Goal: Information Seeking & Learning: Stay updated

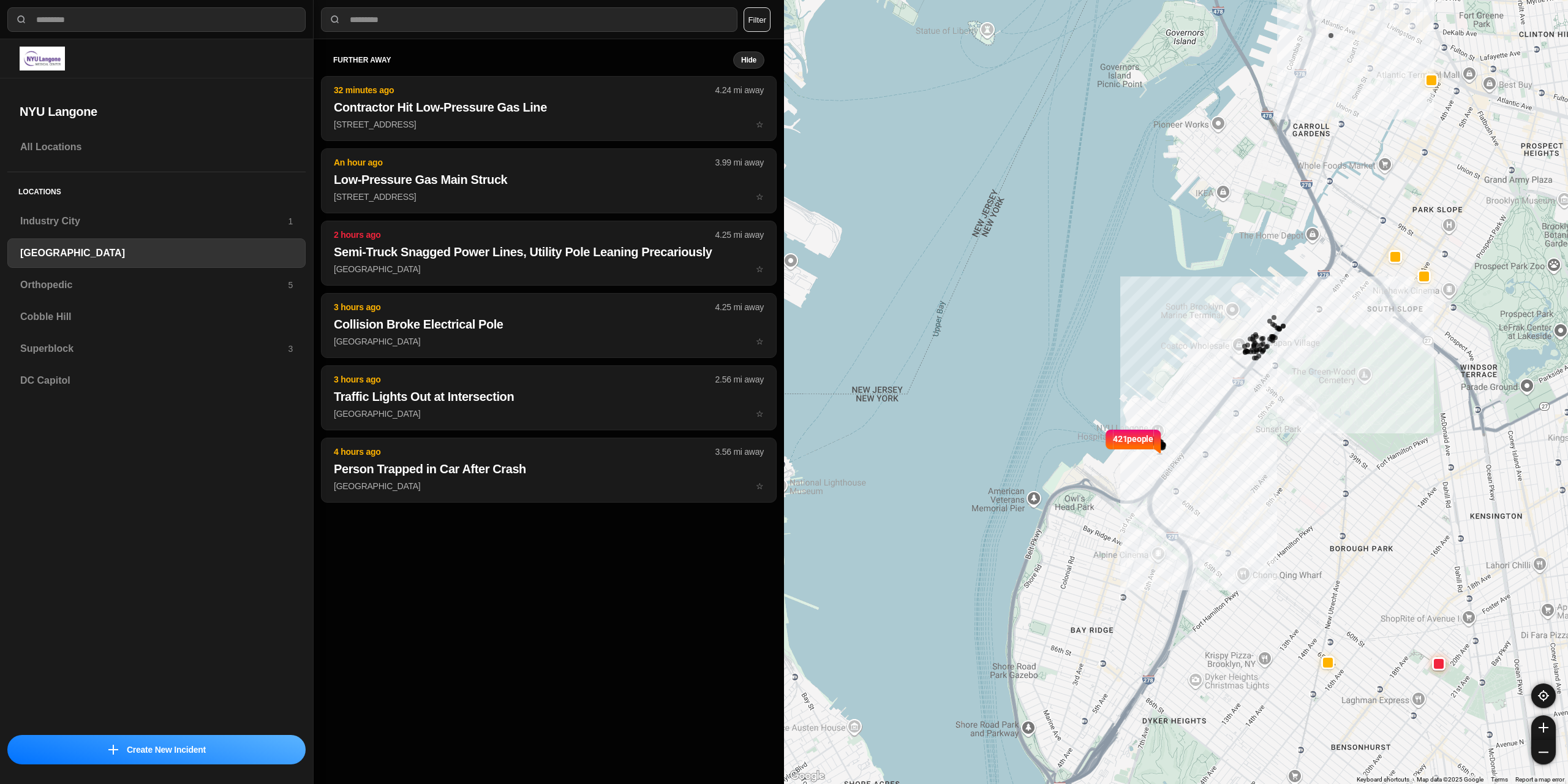
select select "*"
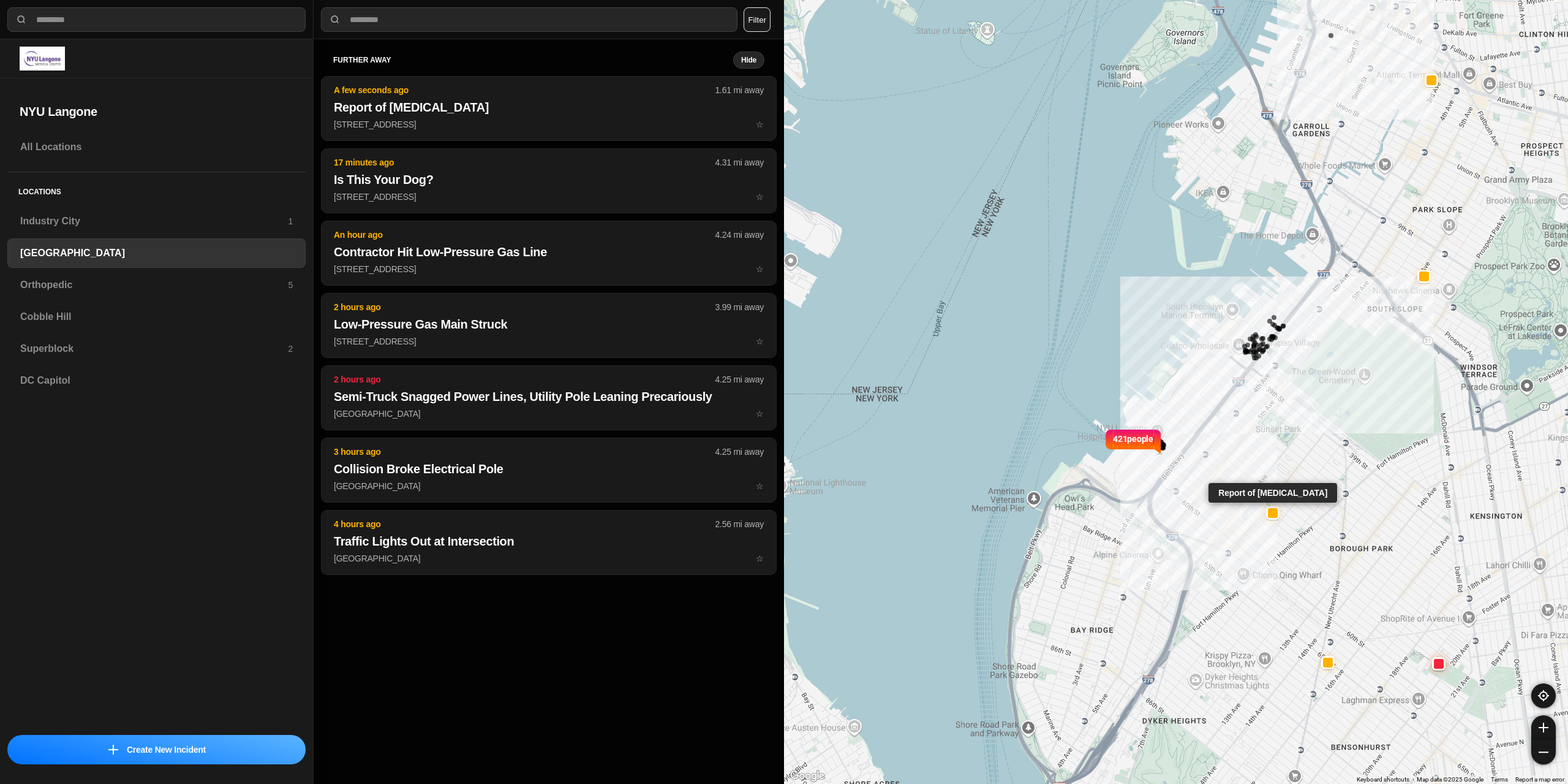
drag, startPoint x: 1274, startPoint y: 515, endPoint x: 869, endPoint y: 380, distance: 426.9
click at [1271, 513] on div at bounding box center [1272, 513] width 10 height 10
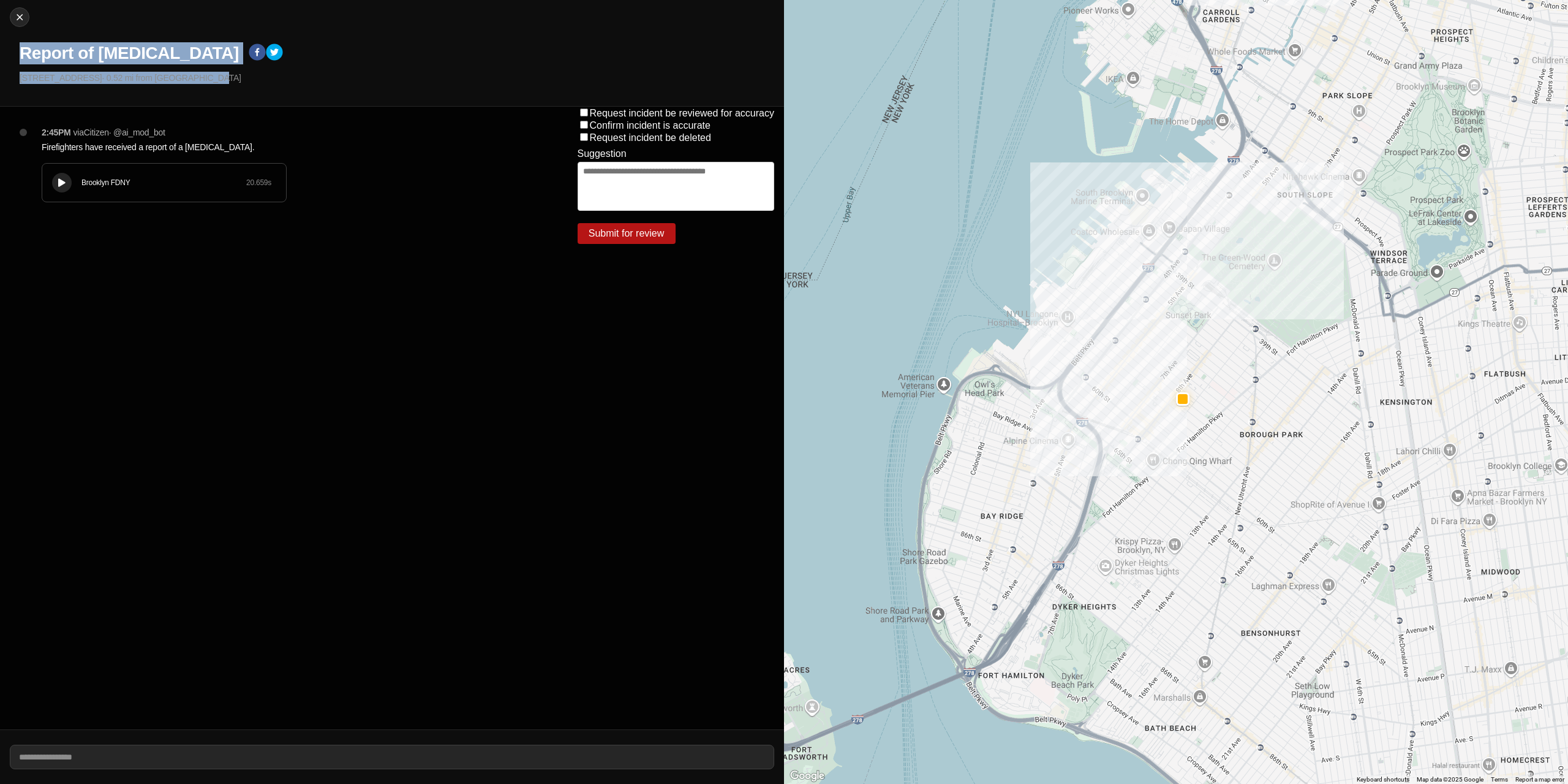
drag, startPoint x: 178, startPoint y: 82, endPoint x: 44, endPoint y: 60, distance: 135.8
click at [2, 57] on div "Close Report of [MEDICAL_DATA] [STREET_ADDRESS] · 0.52 mi from [GEOGRAPHIC_DATA]" at bounding box center [392, 53] width 784 height 107
copy div "Report of [MEDICAL_DATA] [STREET_ADDRESS] · 0.52 mi from [GEOGRAPHIC_DATA]"
drag, startPoint x: 336, startPoint y: 423, endPoint x: 342, endPoint y: 395, distance: 28.6
click at [336, 422] on div "2:45PM via Citizen · @ ai_mod_bot Firefighters have received a report of a [MED…" at bounding box center [284, 418] width 568 height 623
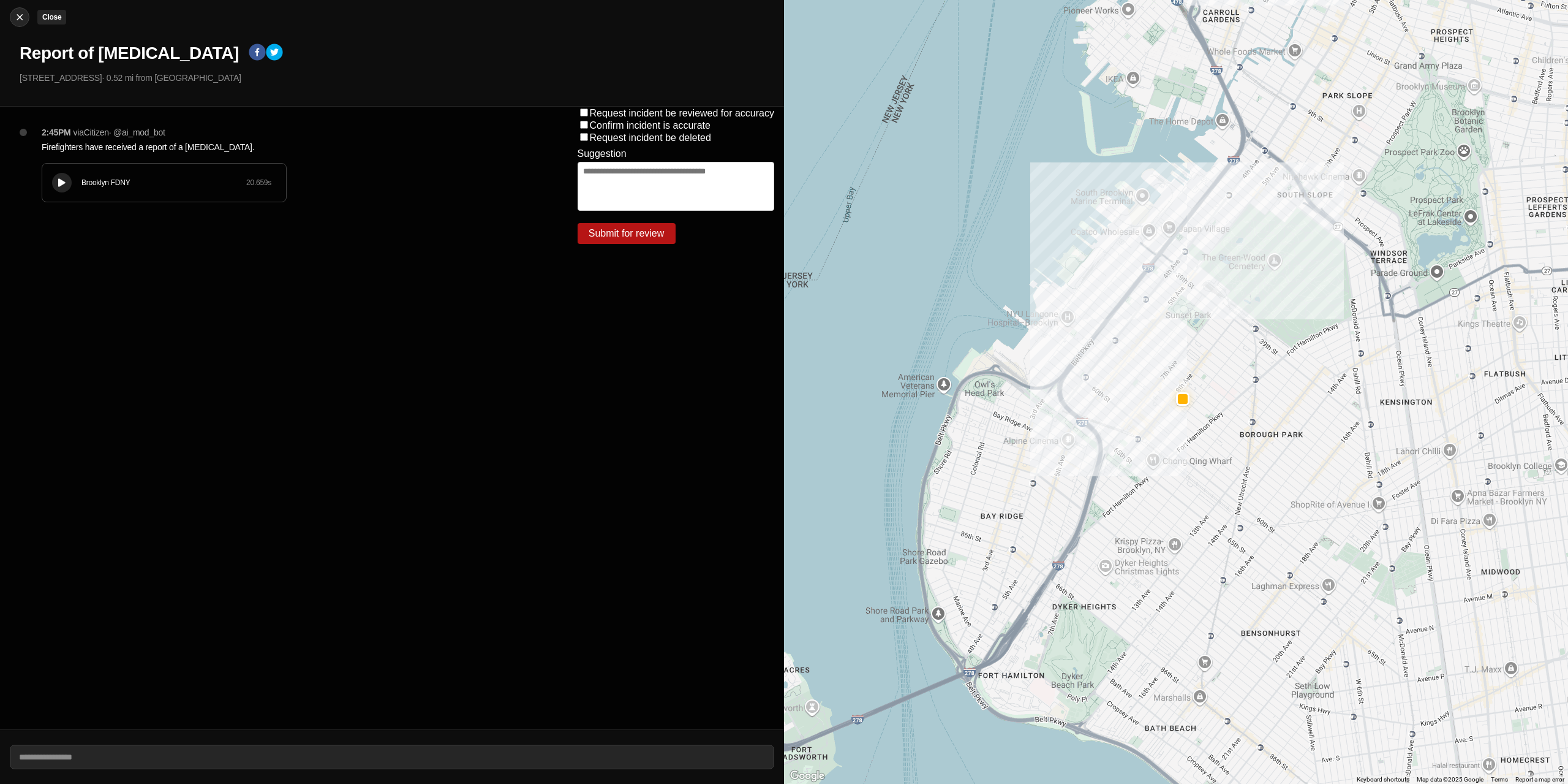
click at [12, 18] on div at bounding box center [20, 17] width 18 height 12
select select "*"
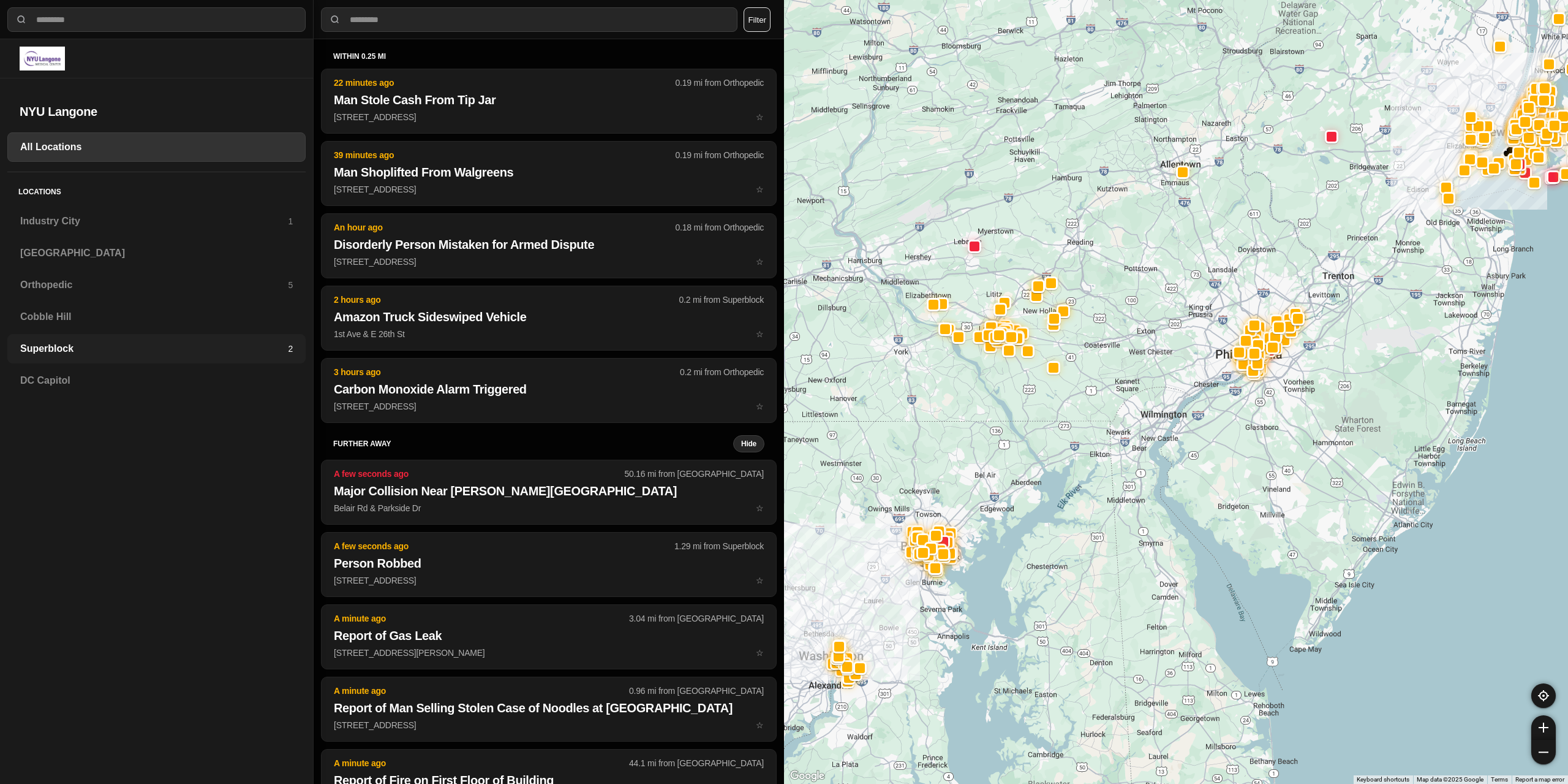
click at [70, 345] on h3 "Superblock" at bounding box center [154, 348] width 268 height 15
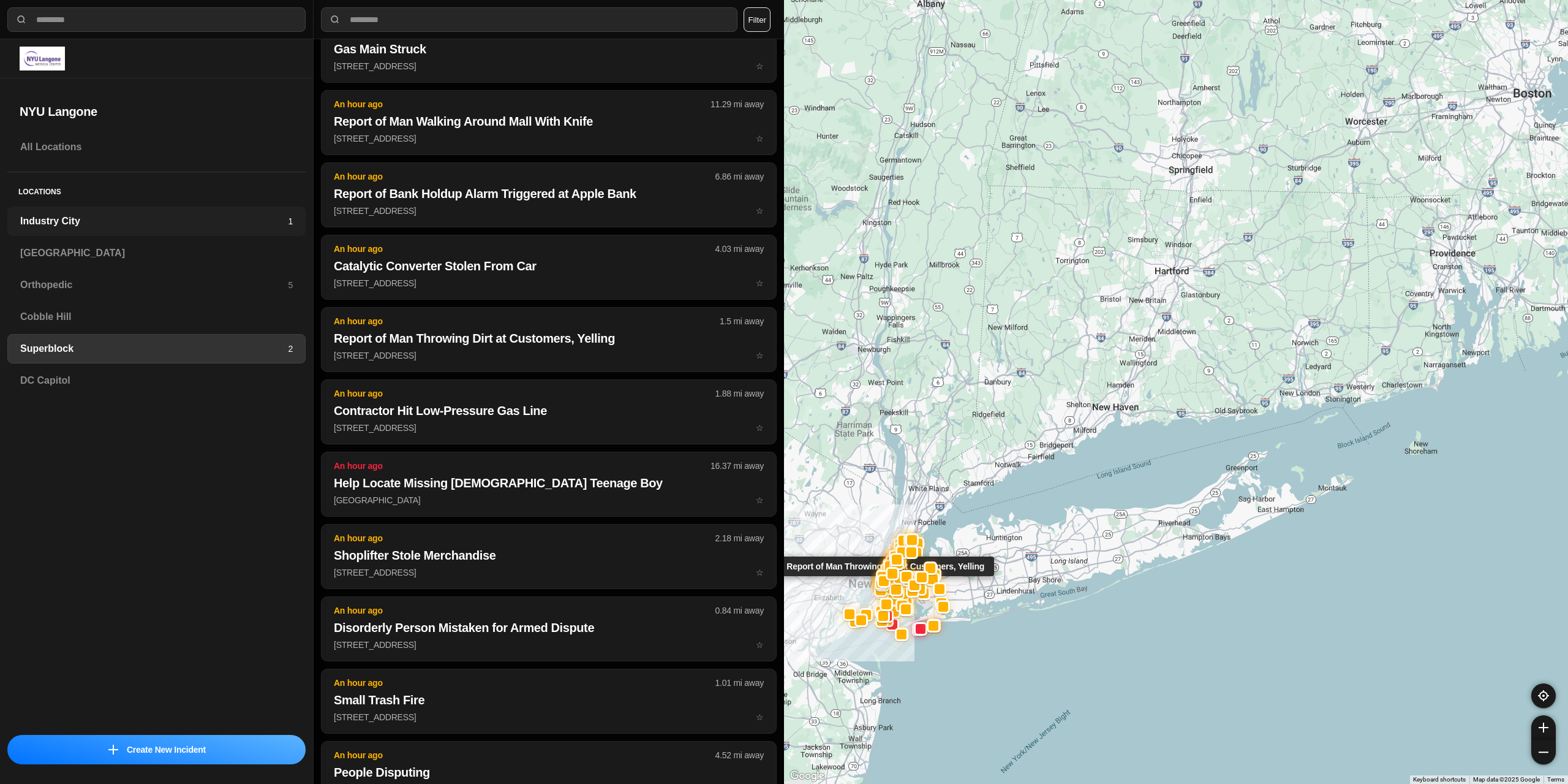
scroll to position [3614, 0]
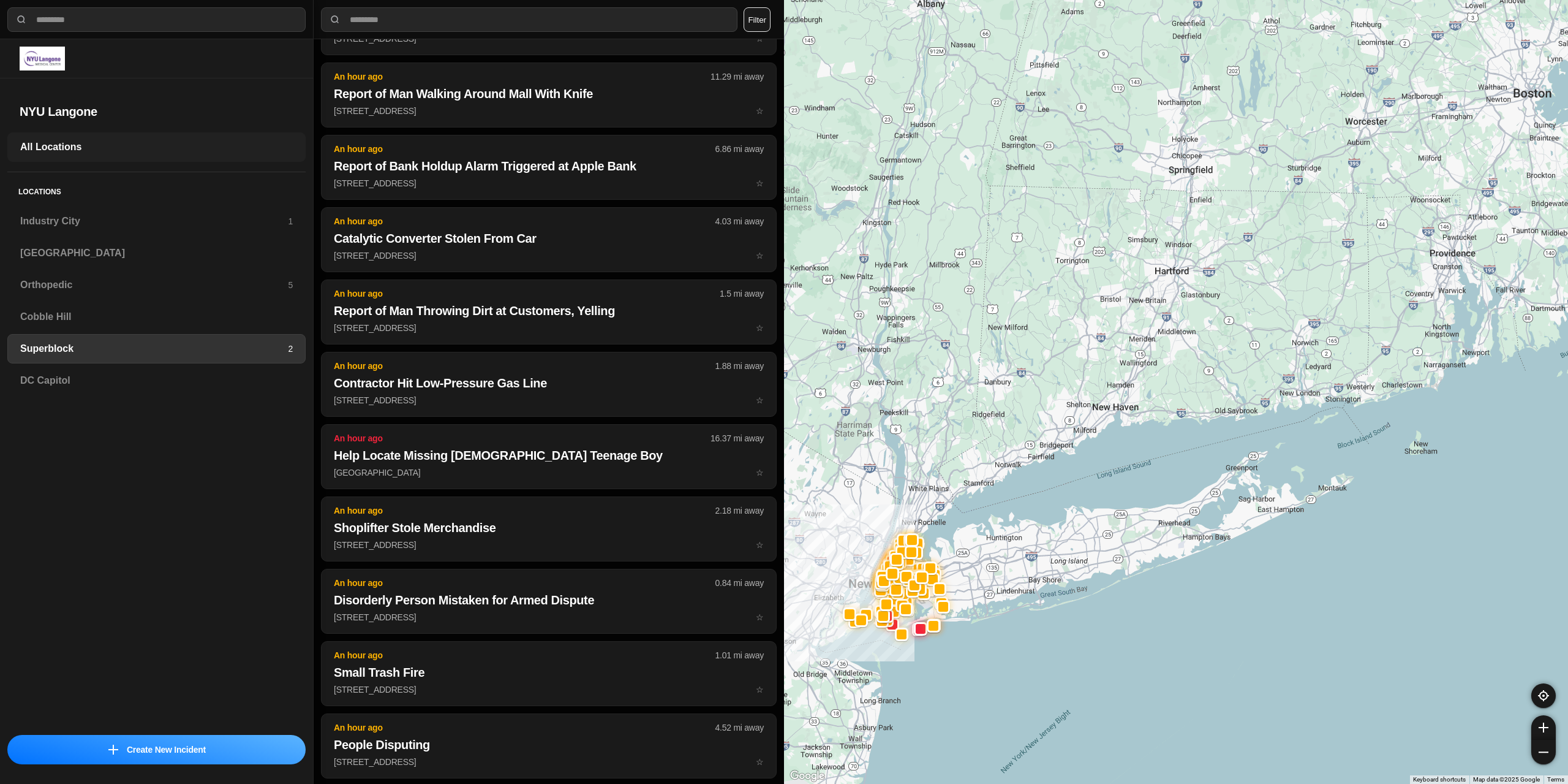
click at [112, 155] on div "All Locations" at bounding box center [157, 147] width 299 height 30
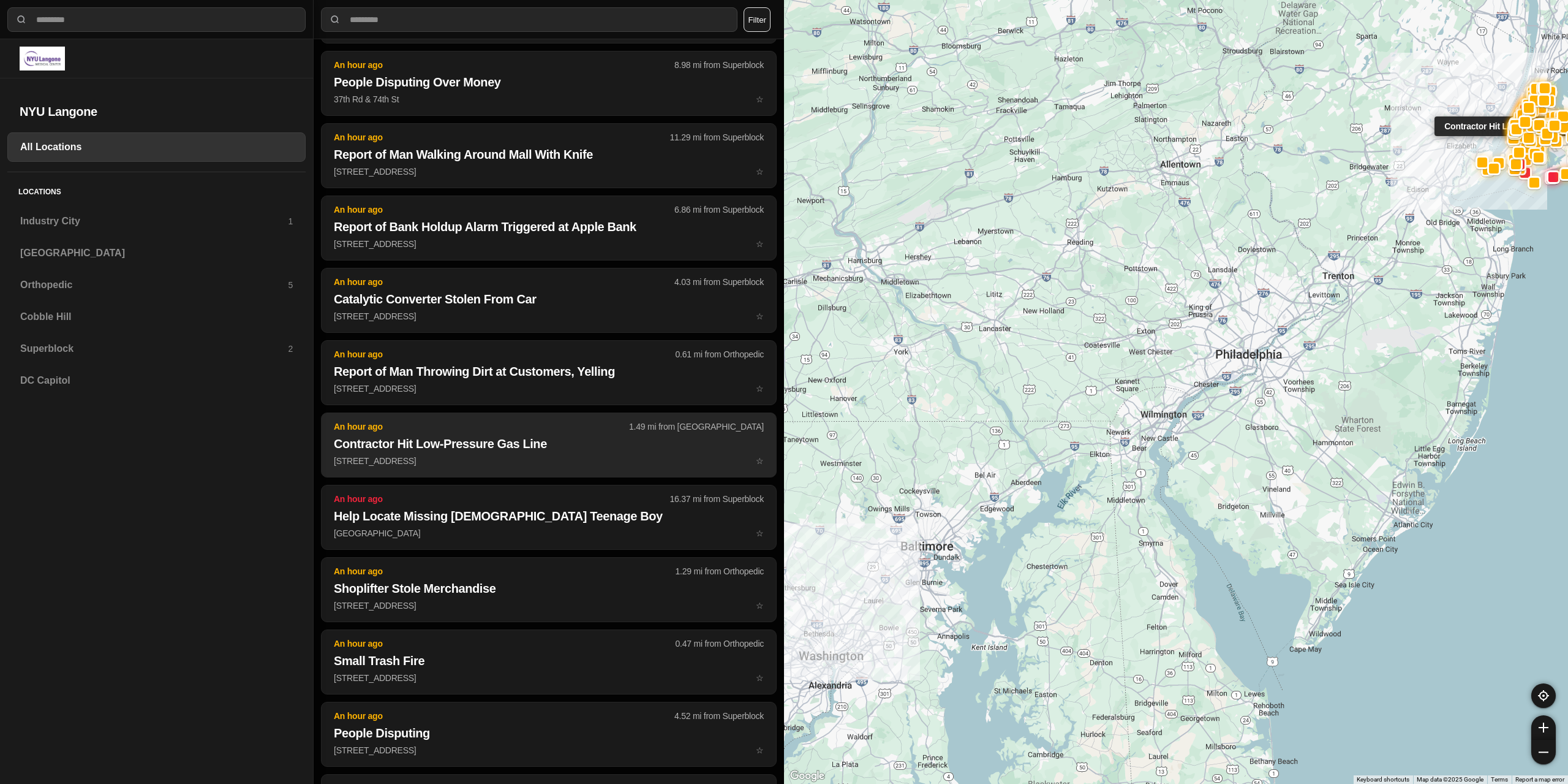
scroll to position [3625, 0]
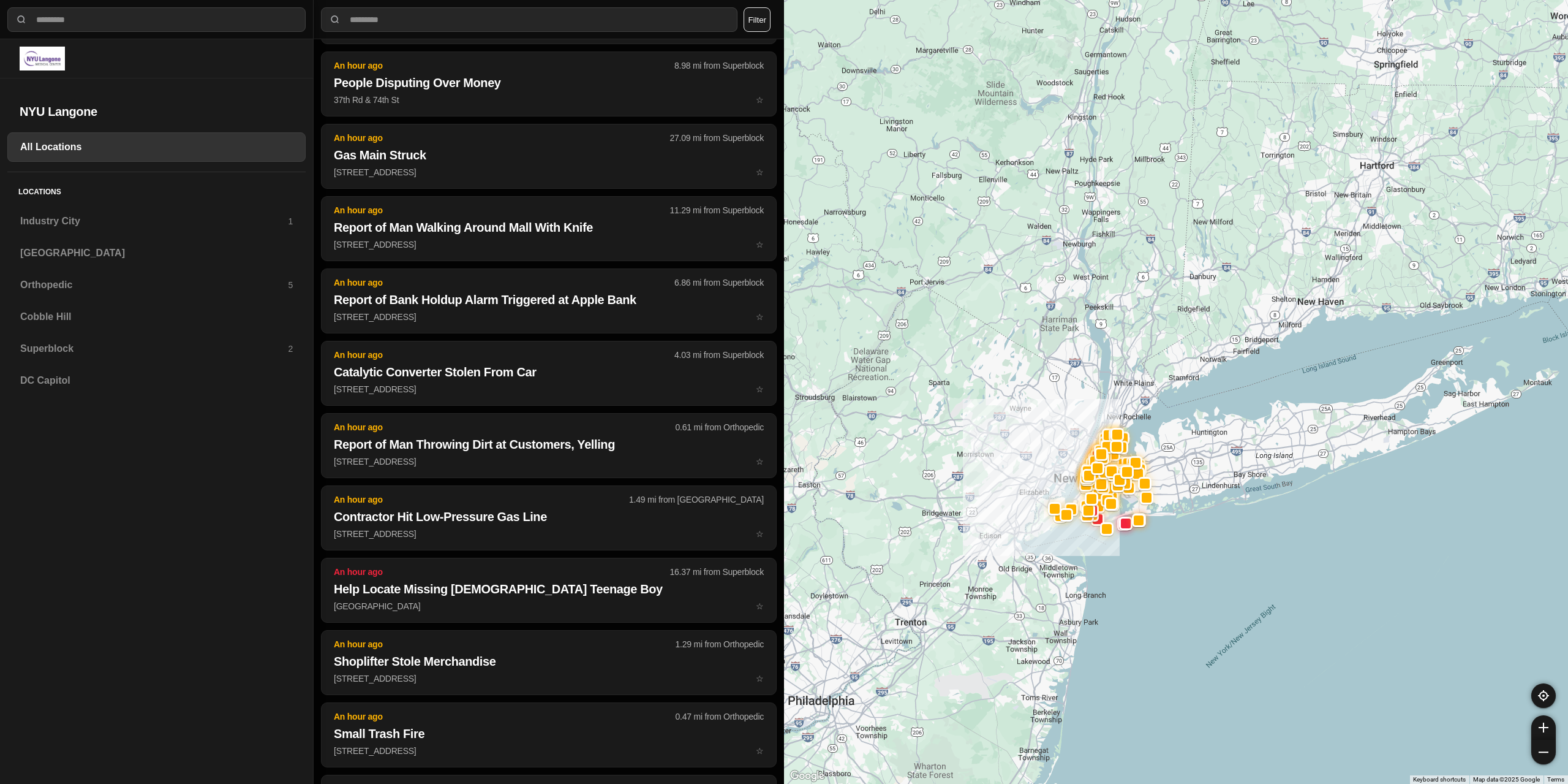
drag, startPoint x: 1435, startPoint y: 209, endPoint x: 1002, endPoint y: 560, distance: 557.4
click at [1002, 560] on div at bounding box center [1176, 392] width 784 height 784
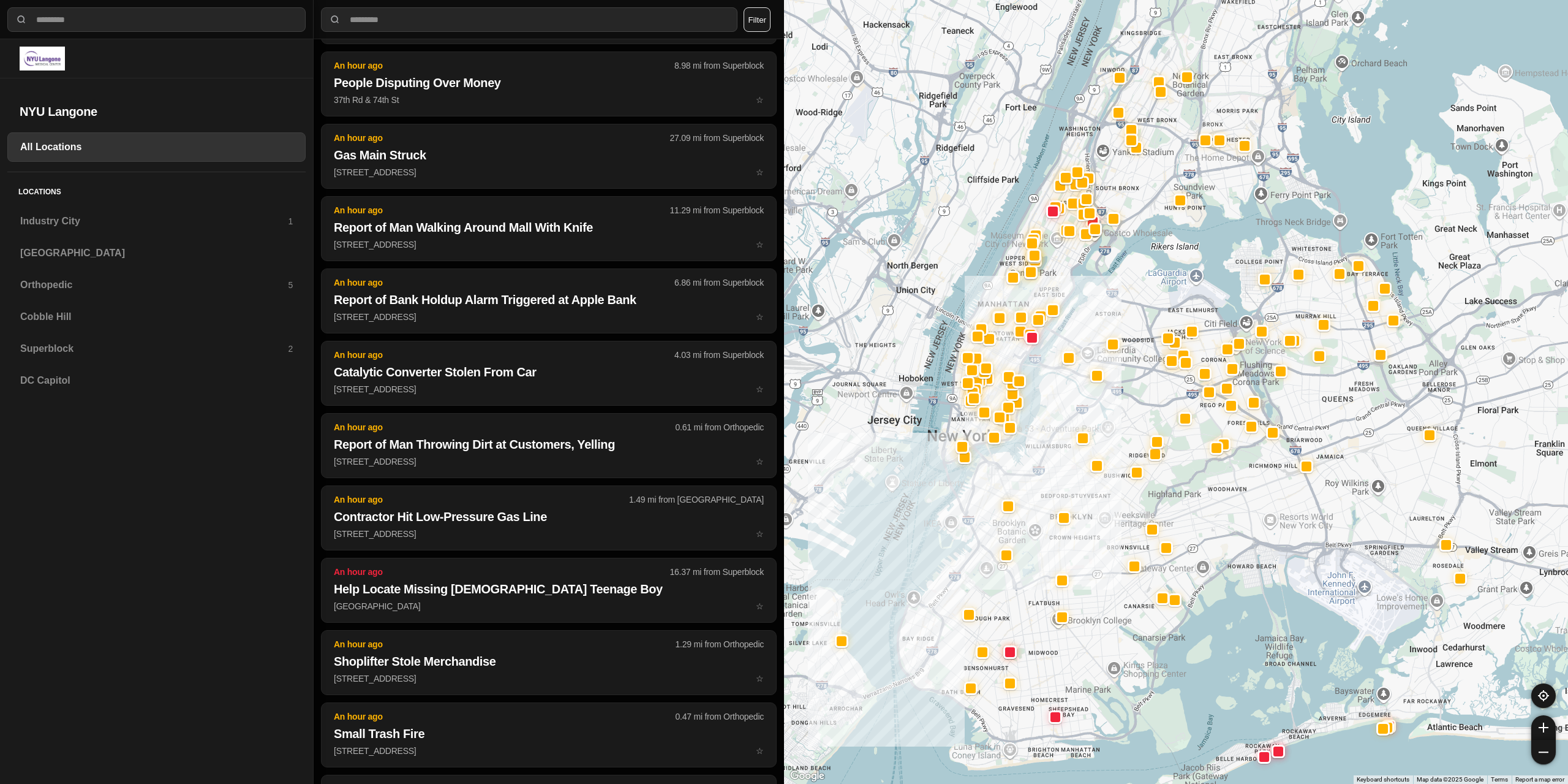
drag, startPoint x: 1061, startPoint y: 404, endPoint x: 1078, endPoint y: 430, distance: 31.1
click at [1078, 430] on div at bounding box center [1176, 392] width 784 height 784
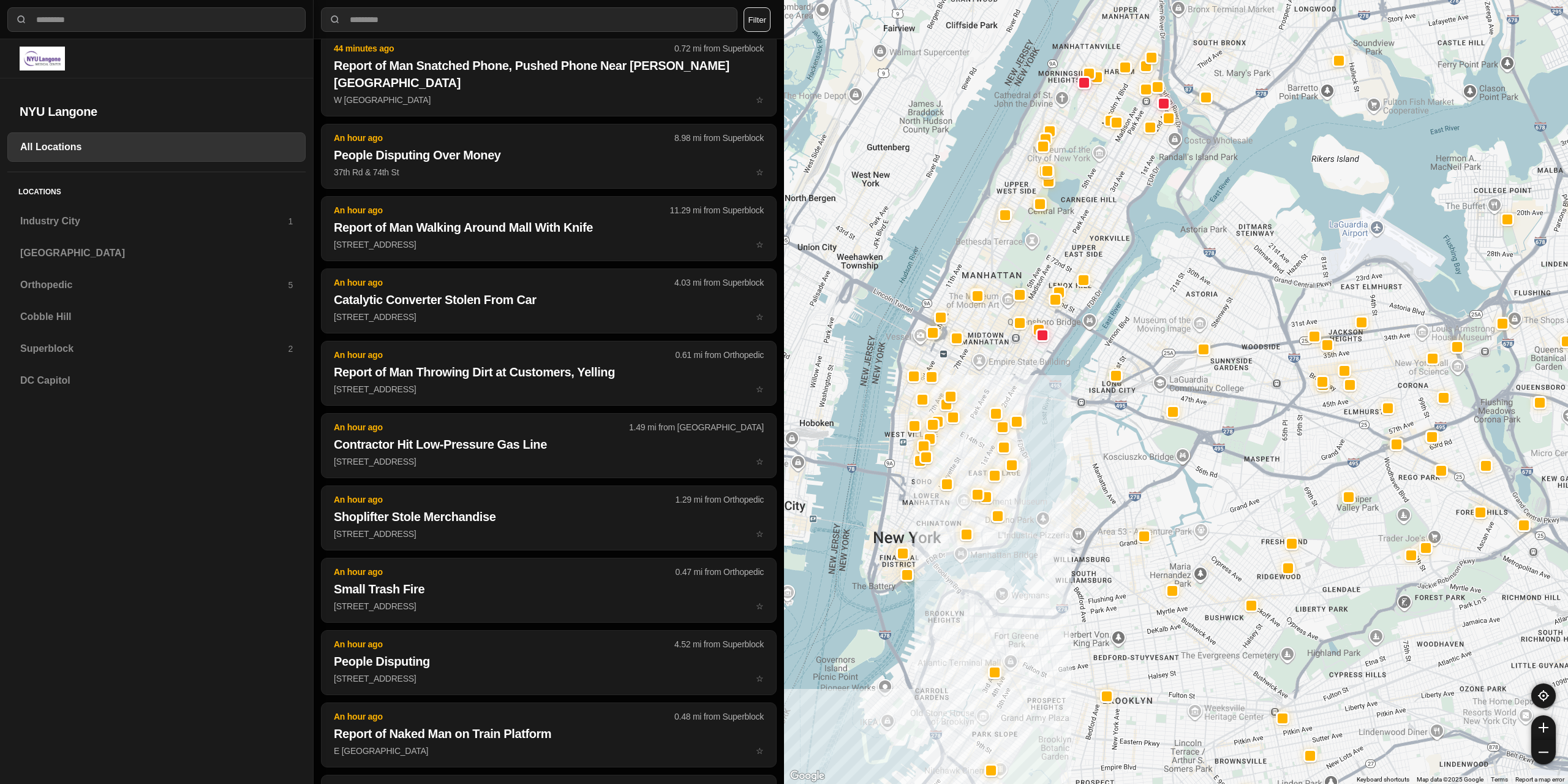
scroll to position [2757, 0]
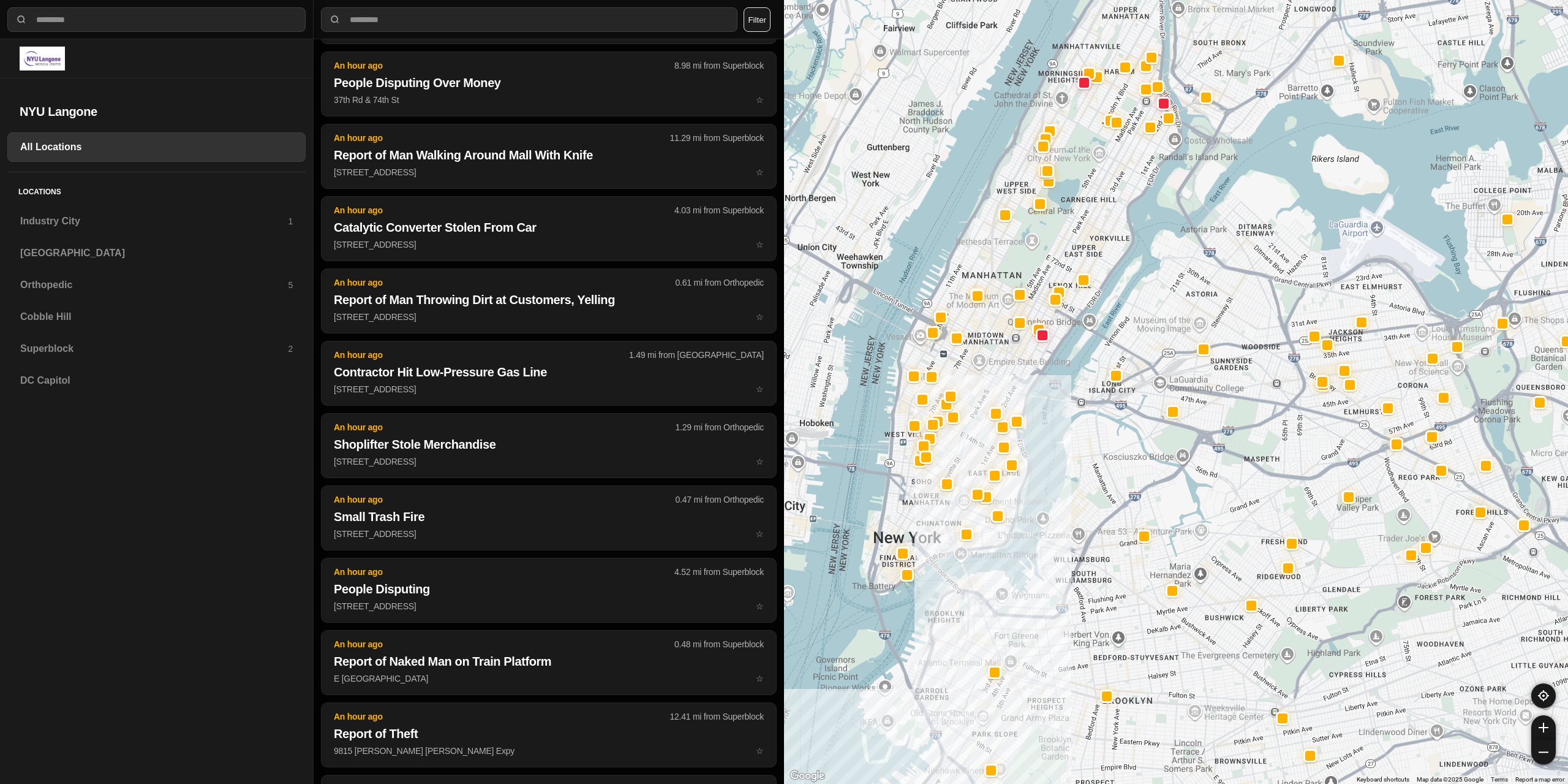
drag, startPoint x: 1008, startPoint y: 416, endPoint x: 1073, endPoint y: 449, distance: 72.9
click at [1073, 449] on div at bounding box center [1176, 392] width 784 height 784
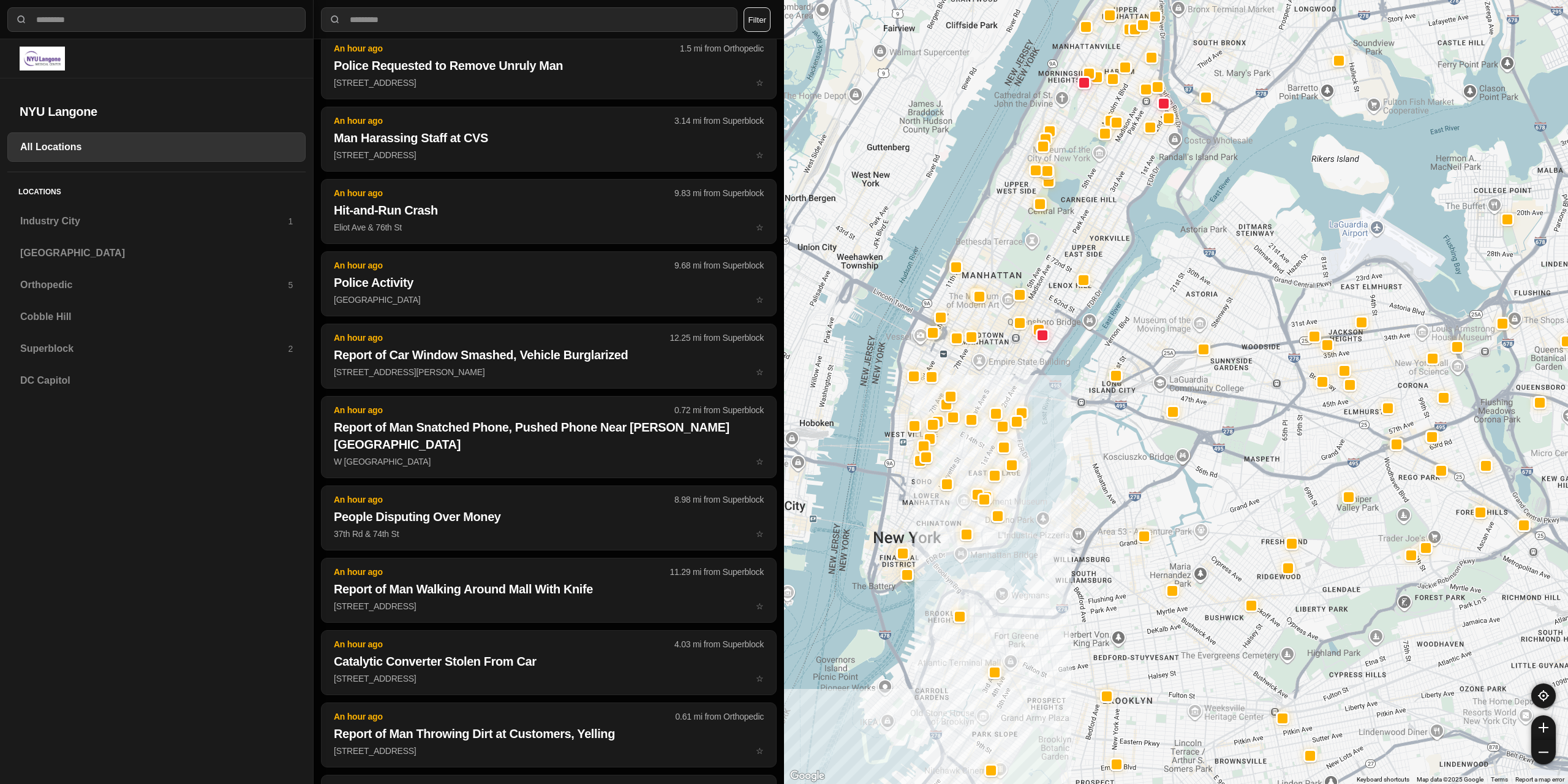
scroll to position [3697, 0]
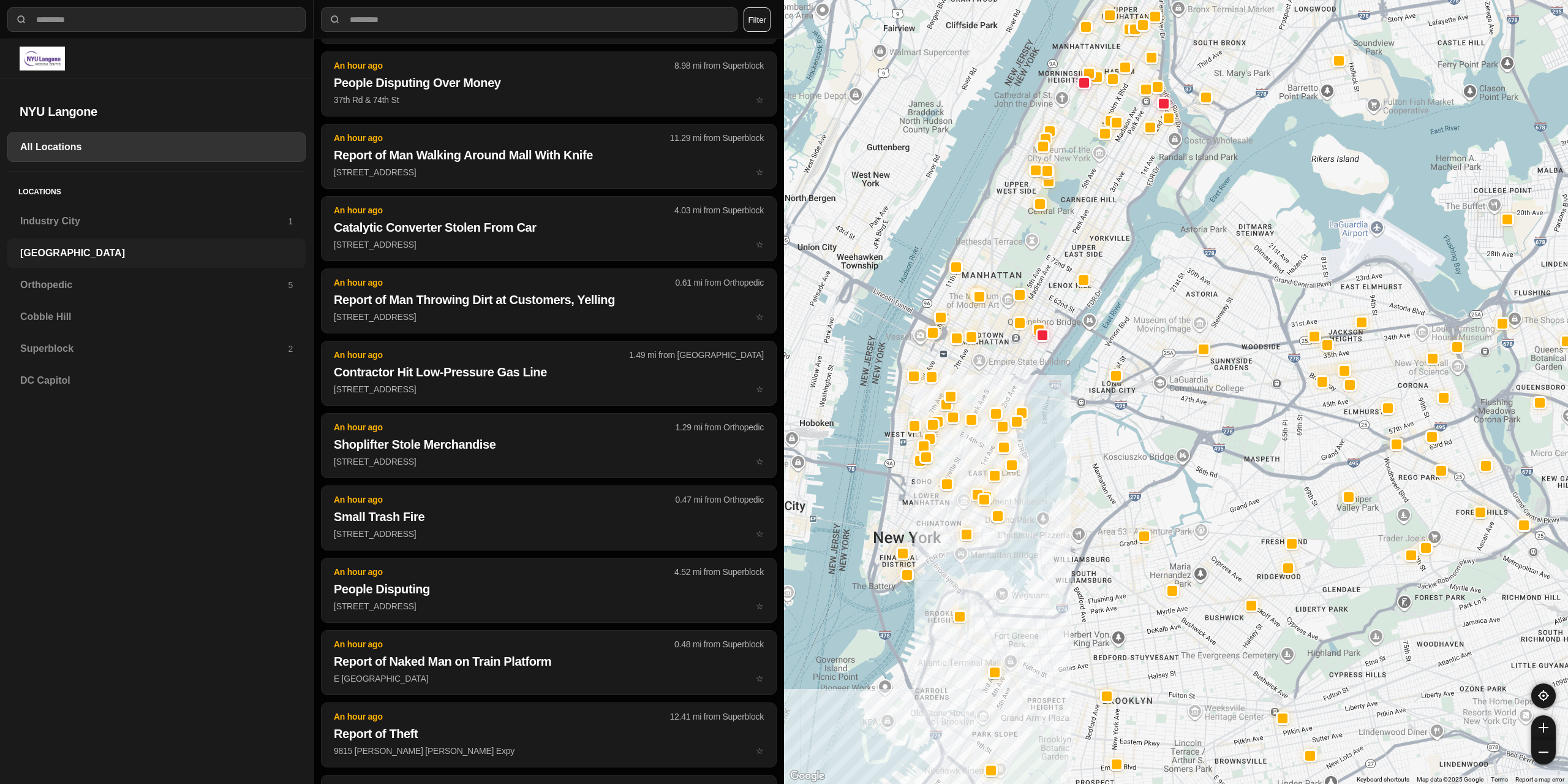
click at [76, 245] on div "[GEOGRAPHIC_DATA]" at bounding box center [157, 253] width 299 height 30
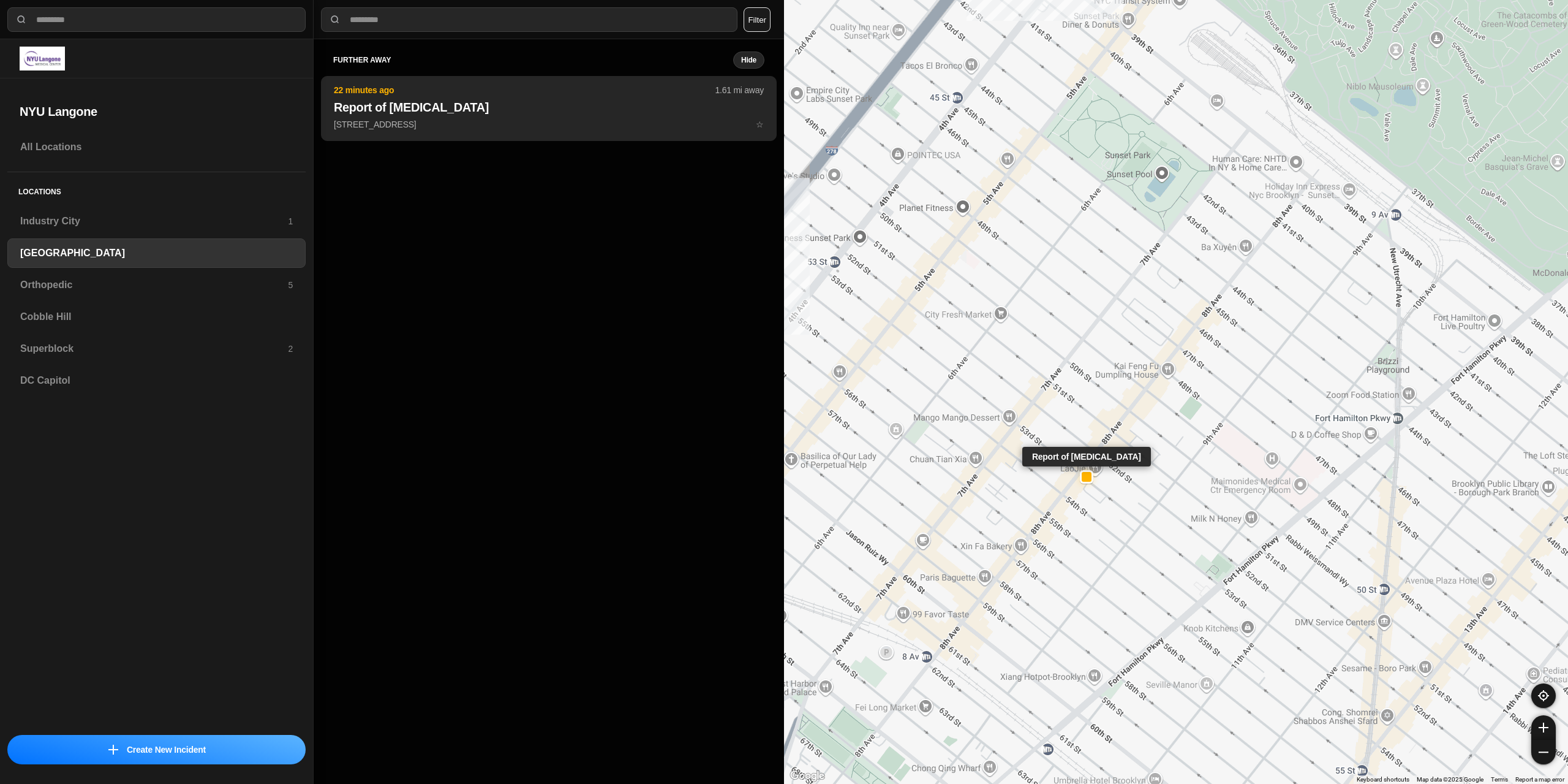
click at [561, 120] on p "[STREET_ADDRESS] ☆" at bounding box center [548, 125] width 430 height 12
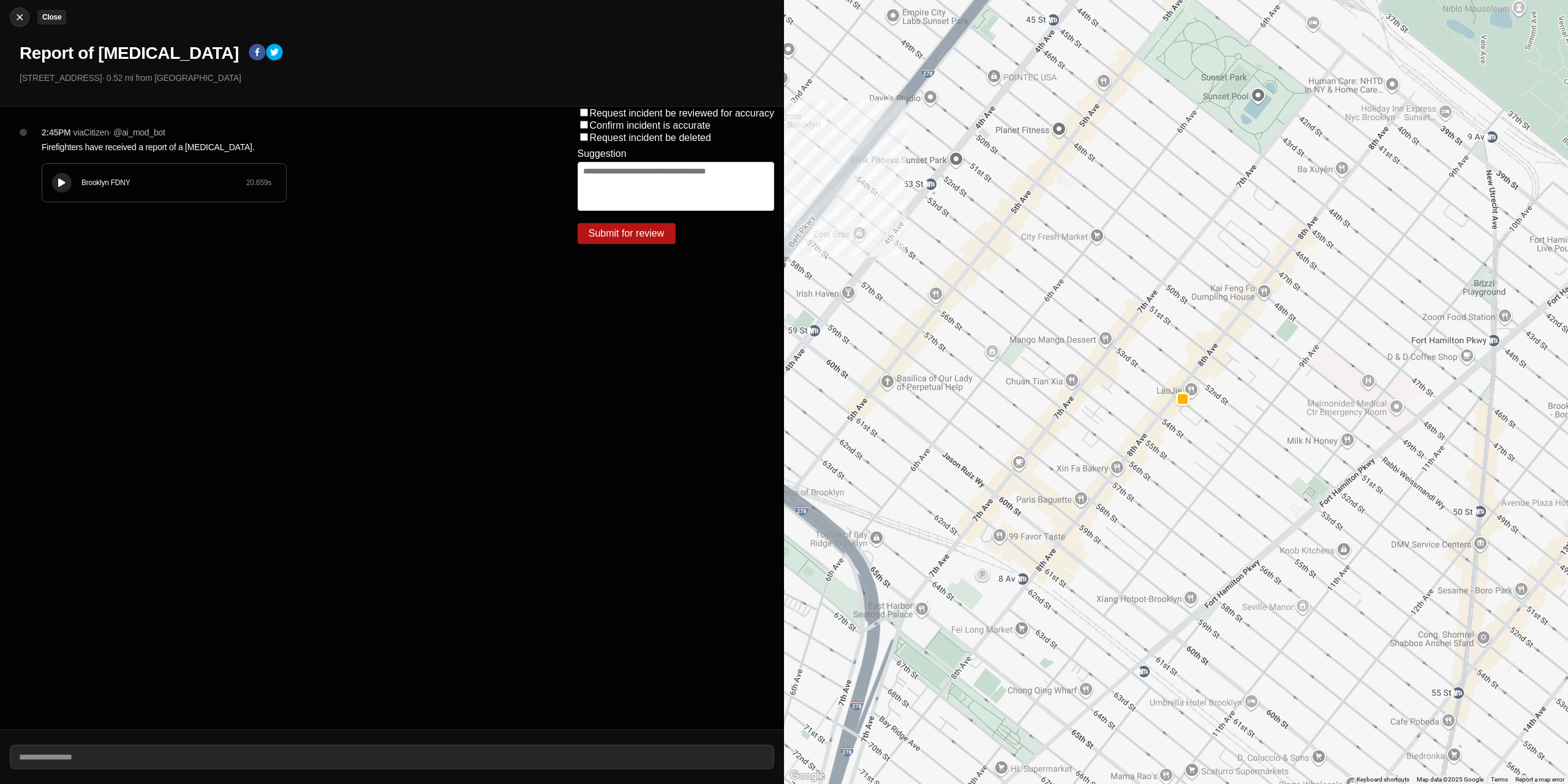
click at [13, 13] on div at bounding box center [20, 17] width 18 height 12
select select "*"
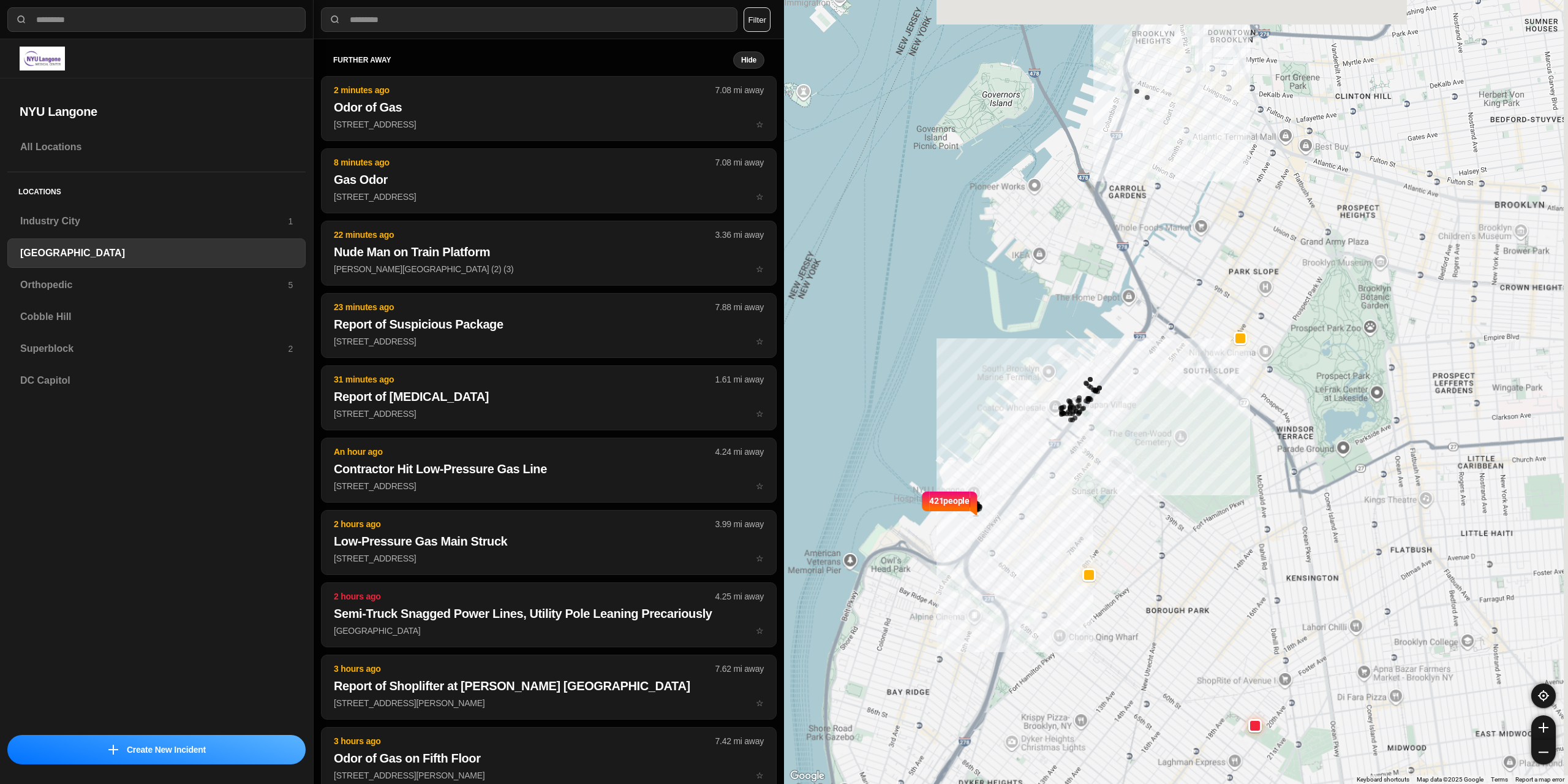
drag, startPoint x: 1358, startPoint y: 205, endPoint x: 1233, endPoint y: 397, distance: 229.1
click at [1233, 397] on div "421 people" at bounding box center [1176, 392] width 784 height 784
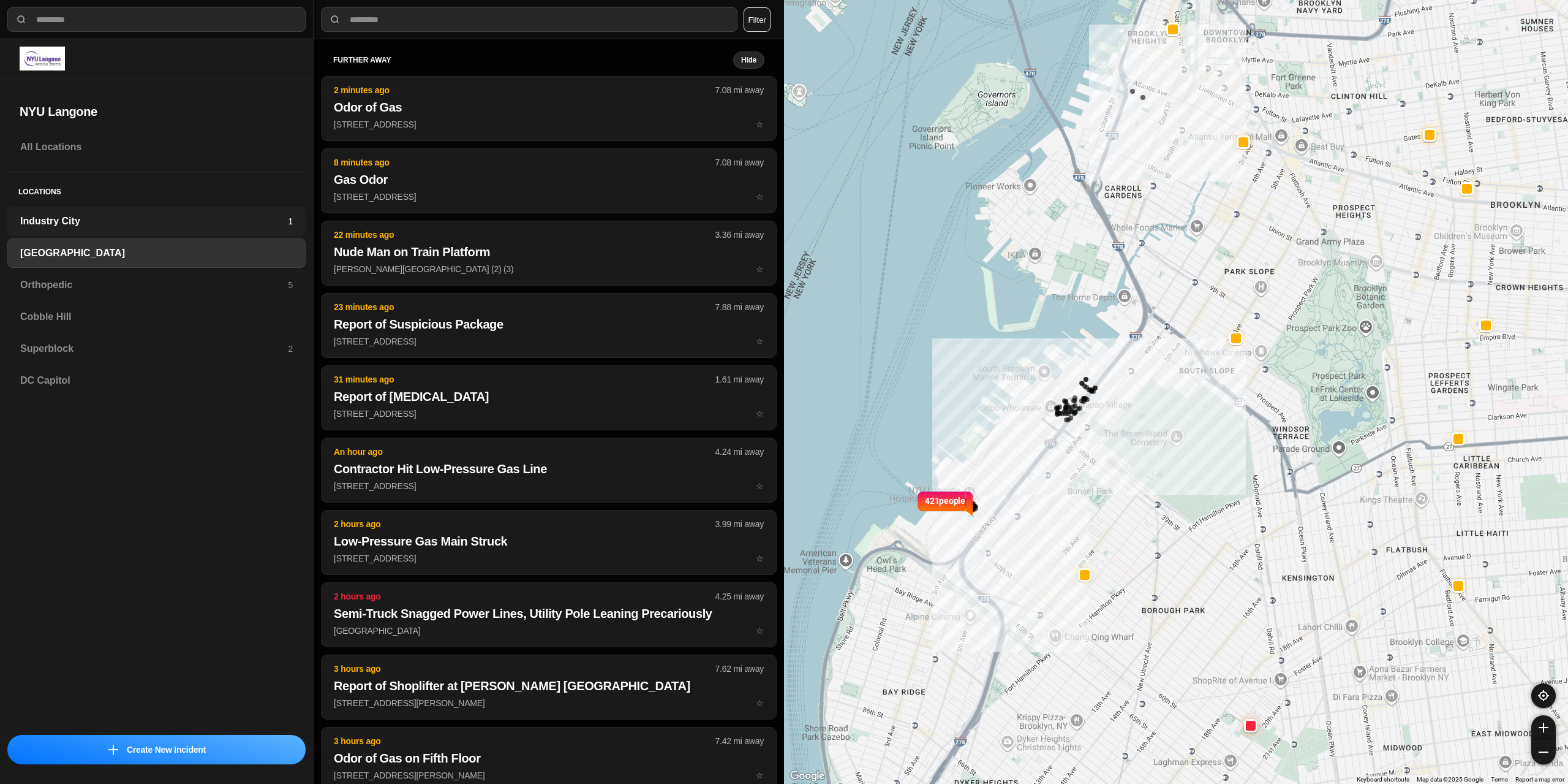
click at [84, 225] on h3 "Industry City" at bounding box center [154, 221] width 268 height 15
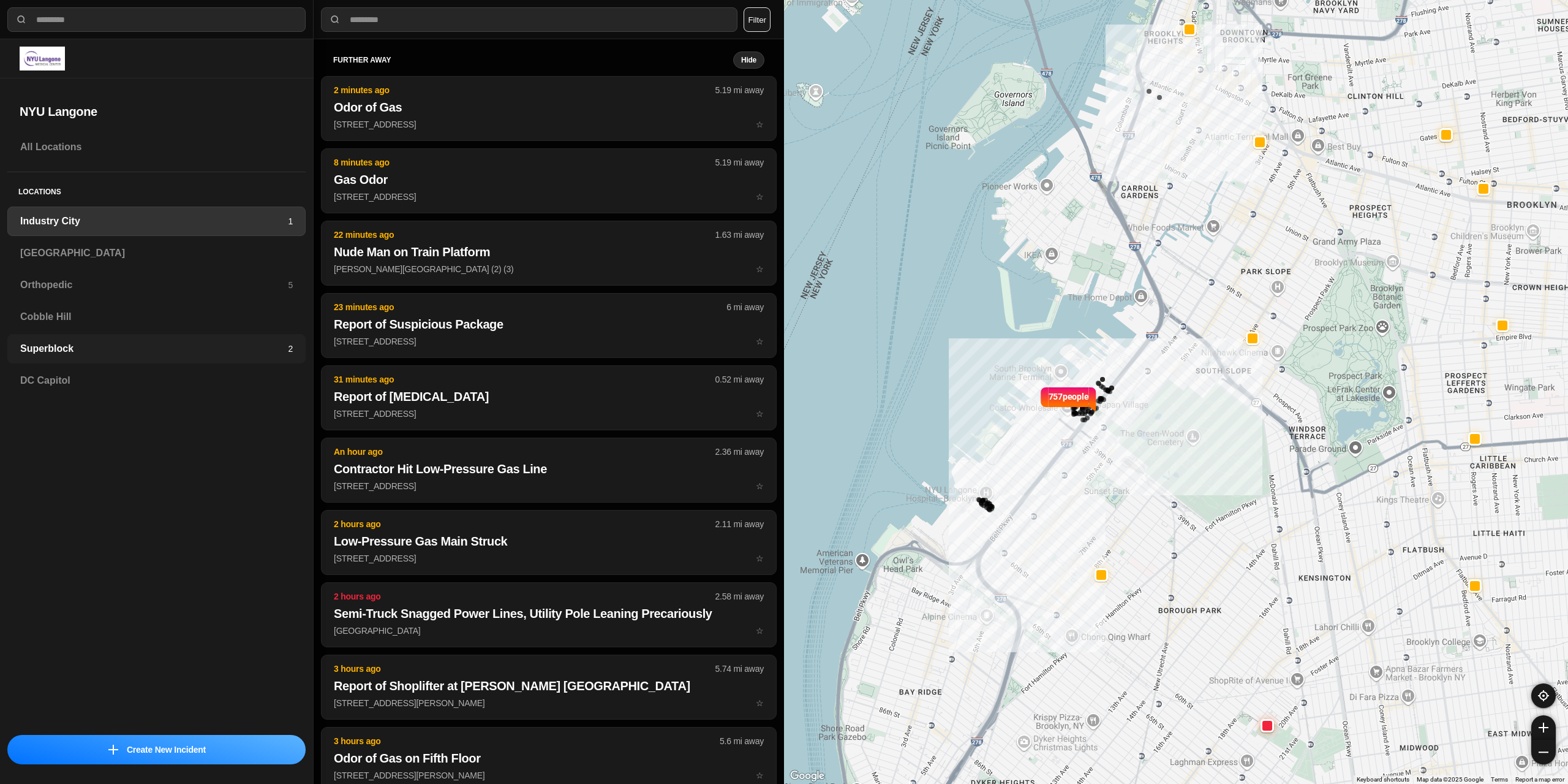
click at [70, 352] on h3 "Superblock" at bounding box center [154, 348] width 268 height 15
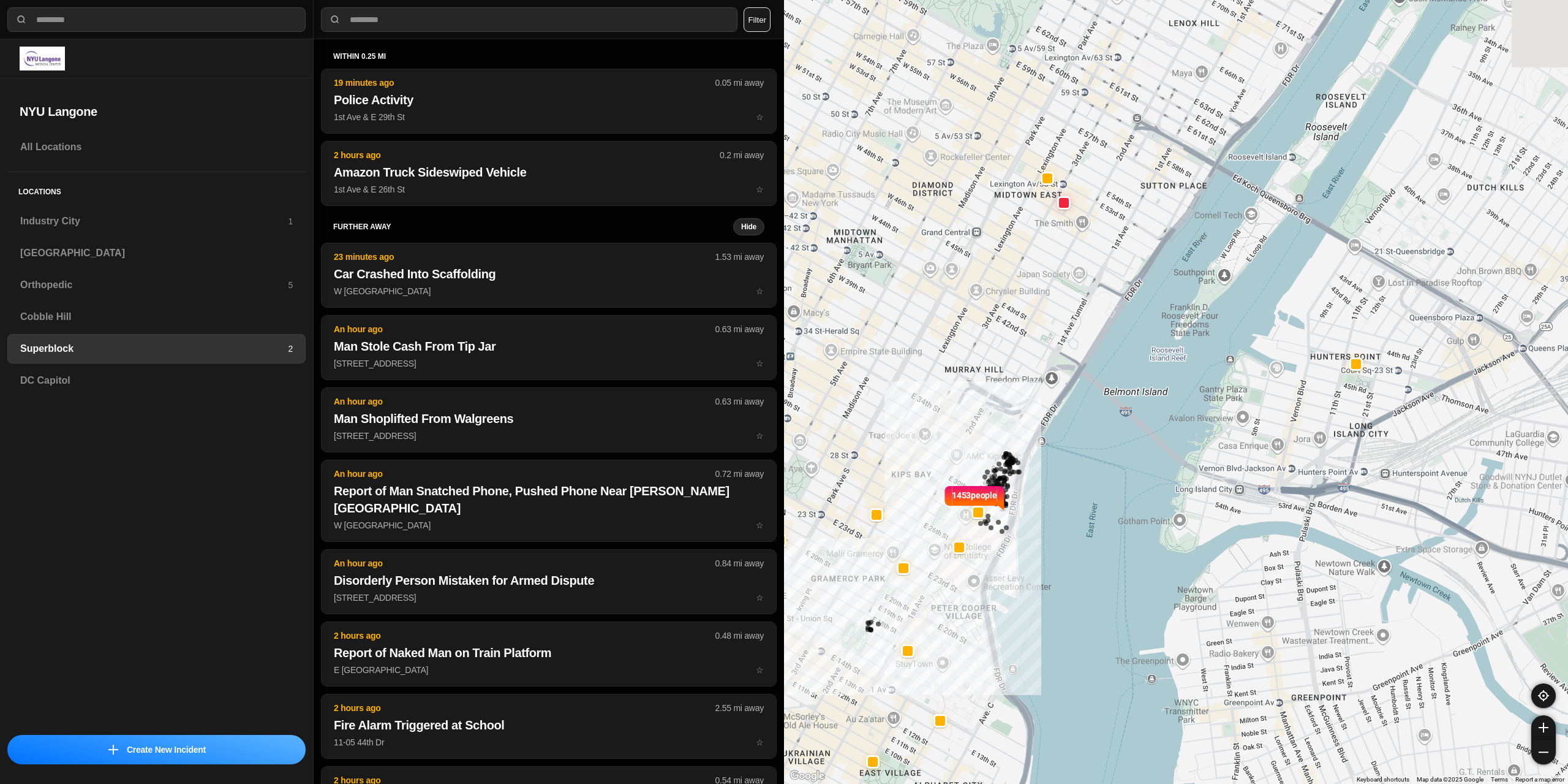
drag, startPoint x: 1076, startPoint y: 266, endPoint x: 1065, endPoint y: 287, distance: 23.7
click at [1060, 296] on div "1453 people" at bounding box center [1176, 392] width 784 height 784
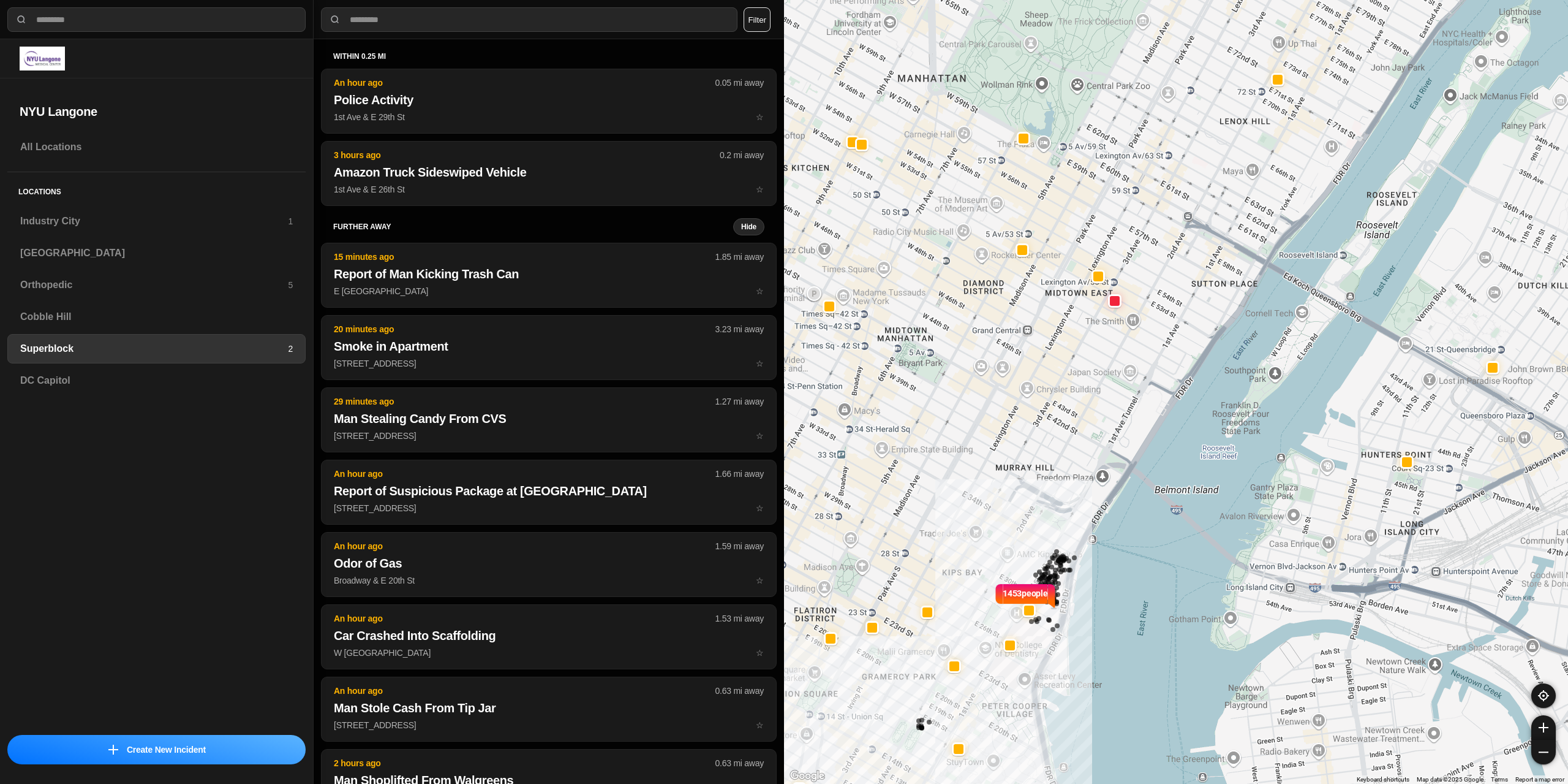
select select "*"
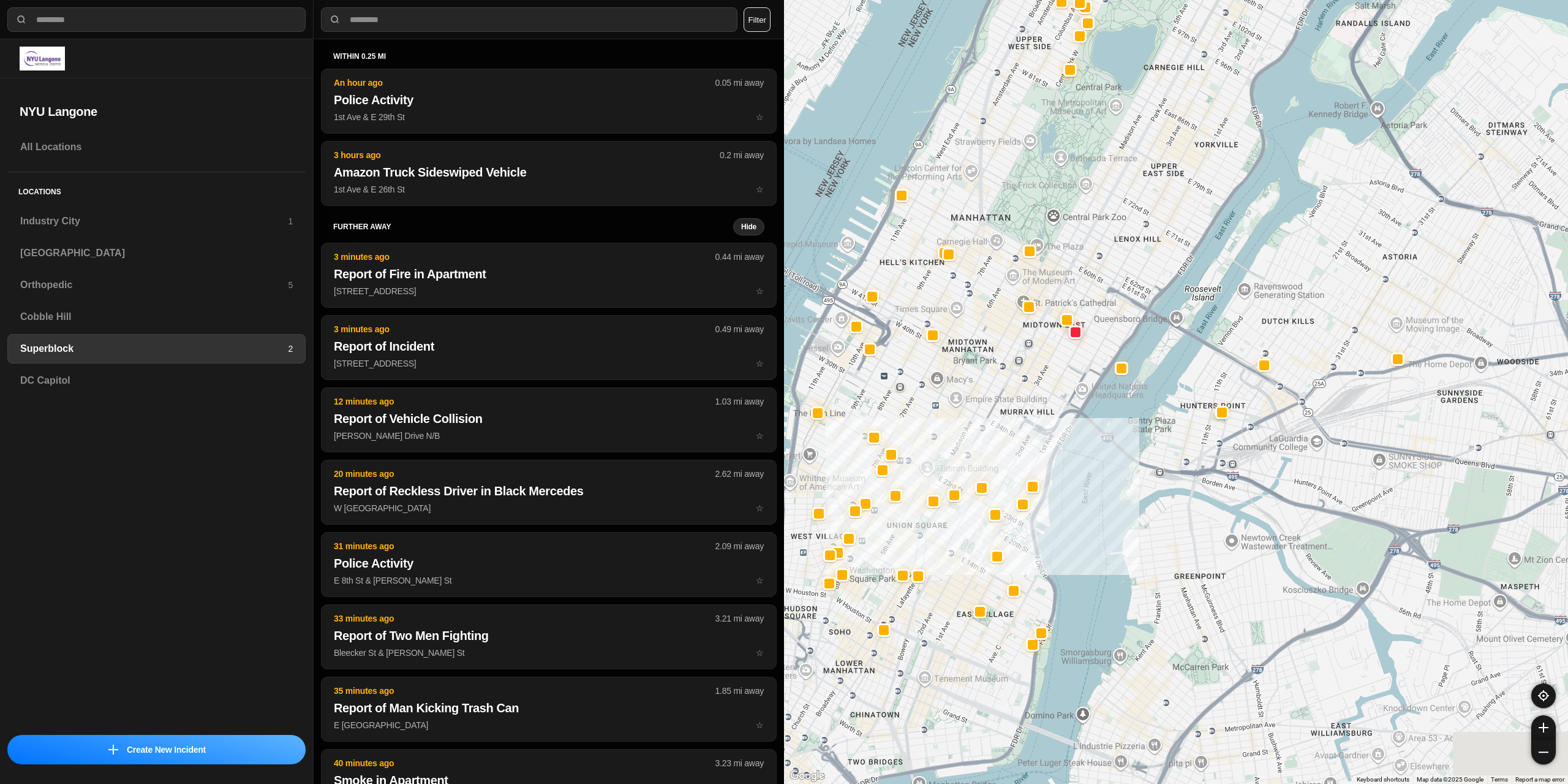
drag, startPoint x: 1229, startPoint y: 575, endPoint x: 1091, endPoint y: 395, distance: 226.8
